Goal: Task Accomplishment & Management: Complete application form

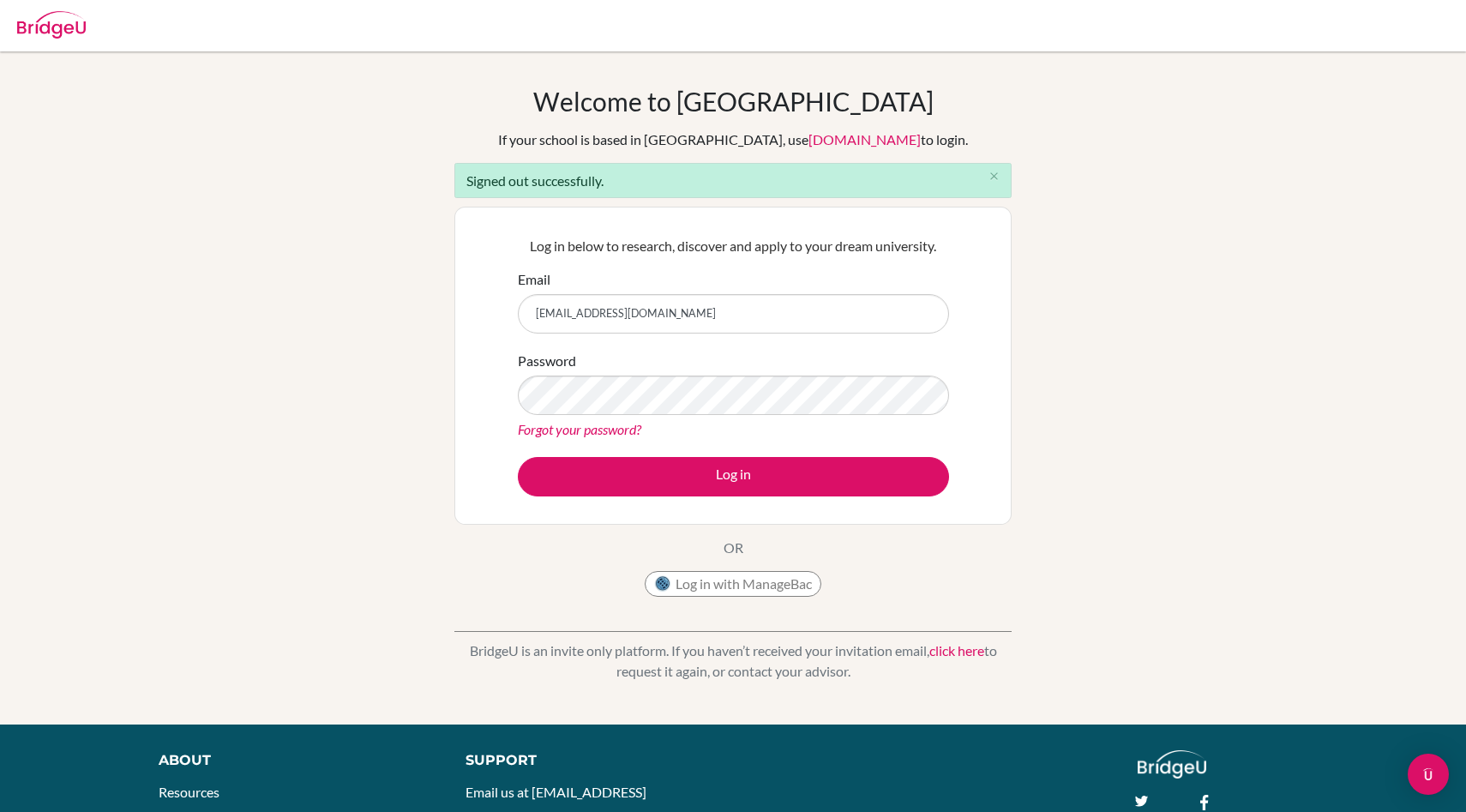
type input "[EMAIL_ADDRESS][DOMAIN_NAME]"
click at [518, 457] on button "Log in" at bounding box center [733, 477] width 432 height 40
type input "[EMAIL_ADDRESS][DOMAIN_NAME]"
click at [463, 387] on div "Log in below to research, discover and apply to your dream university. Email km…" at bounding box center [733, 365] width 557 height 318
click at [489, 374] on div "Log in below to research, discover and apply to your dream university. Email km…" at bounding box center [733, 365] width 557 height 318
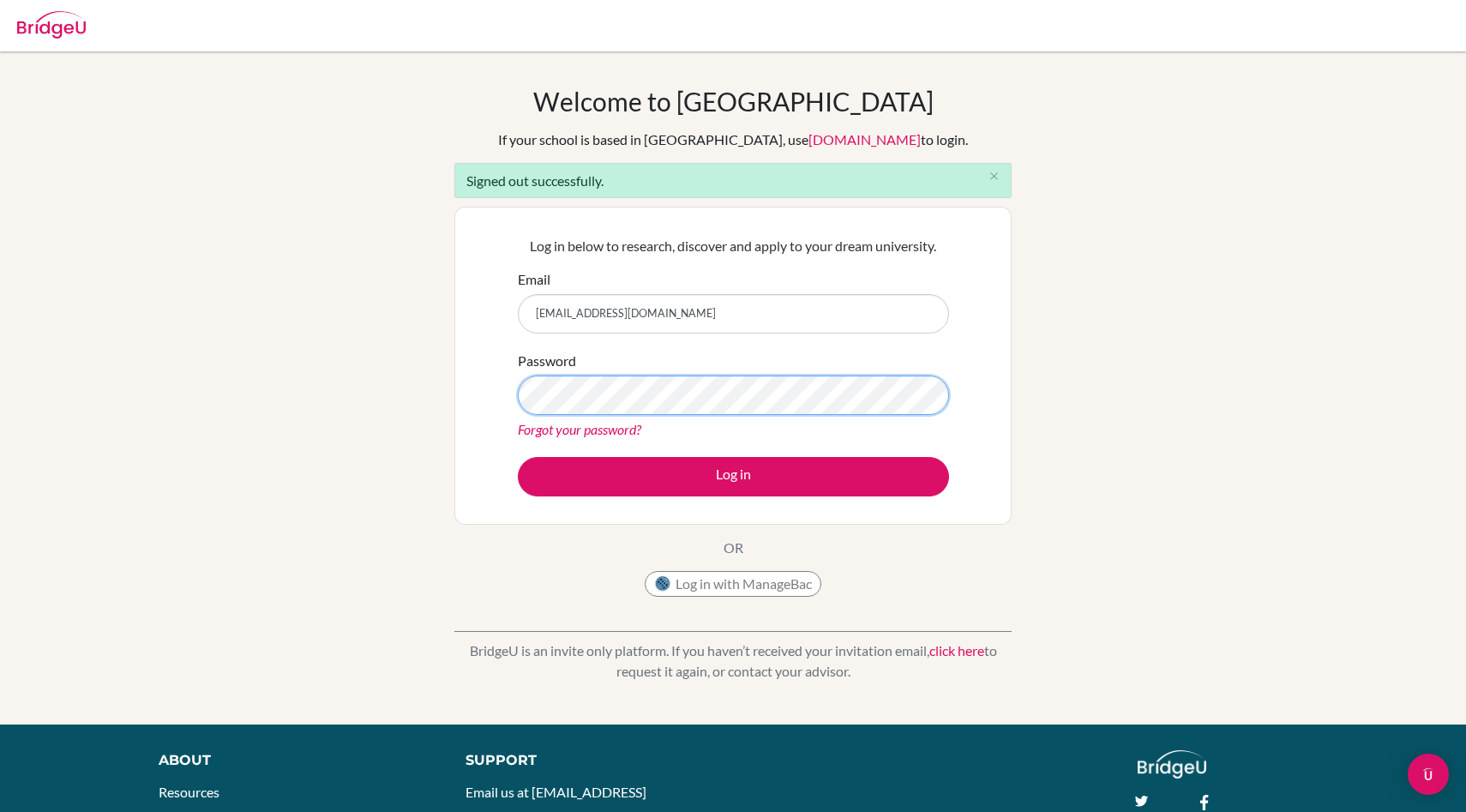
click at [518, 457] on button "Log in" at bounding box center [733, 477] width 432 height 40
